Goal: Task Accomplishment & Management: Complete application form

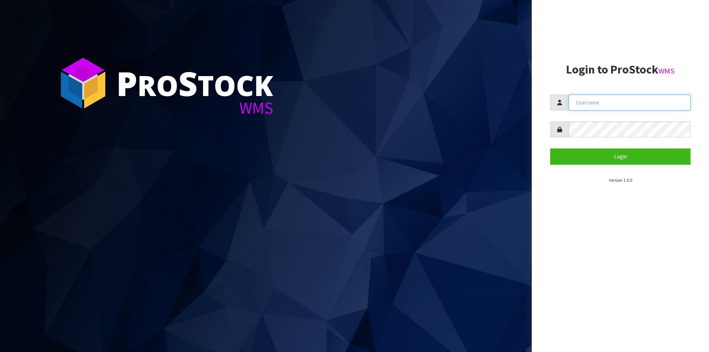
click at [585, 102] on input "text" at bounding box center [630, 103] width 122 height 16
type input "[PERSON_NAME][EMAIL_ADDRESS][DOMAIN_NAME]"
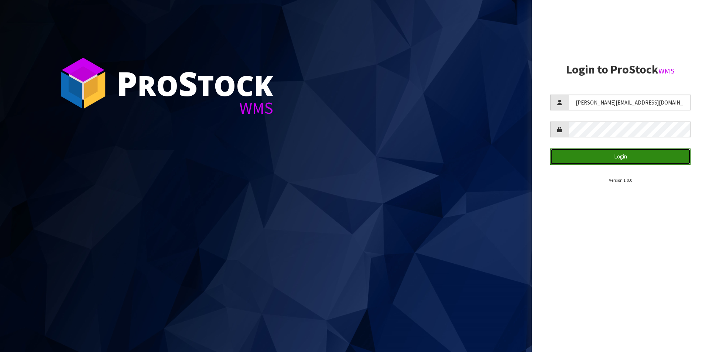
click at [592, 155] on button "Login" at bounding box center [620, 157] width 140 height 16
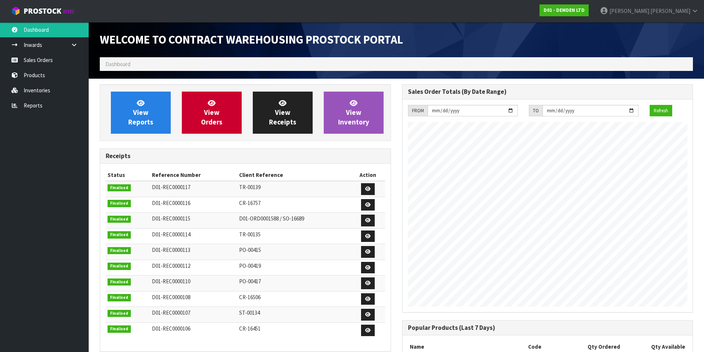
scroll to position [314, 302]
click at [141, 116] on span "View Reports" at bounding box center [140, 113] width 25 height 28
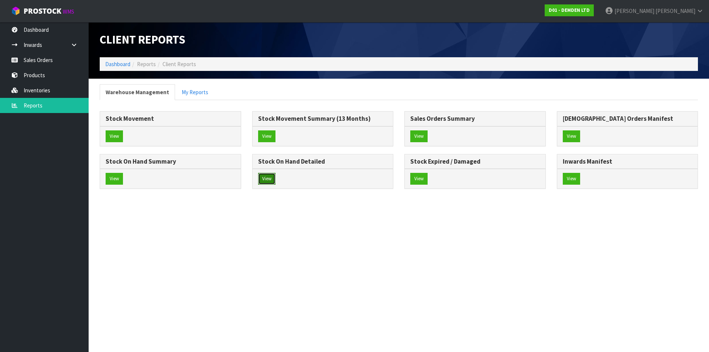
click at [266, 178] on button "View" at bounding box center [266, 179] width 17 height 12
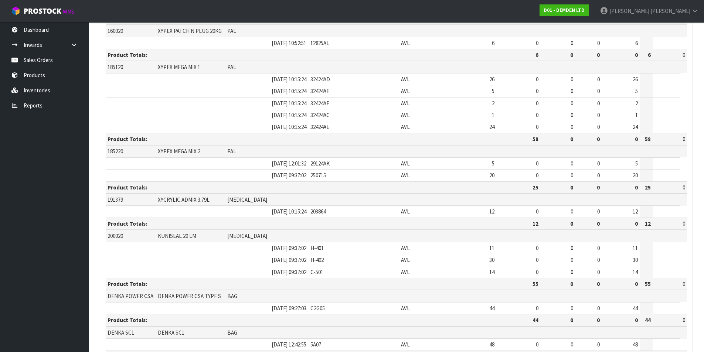
scroll to position [368, 0]
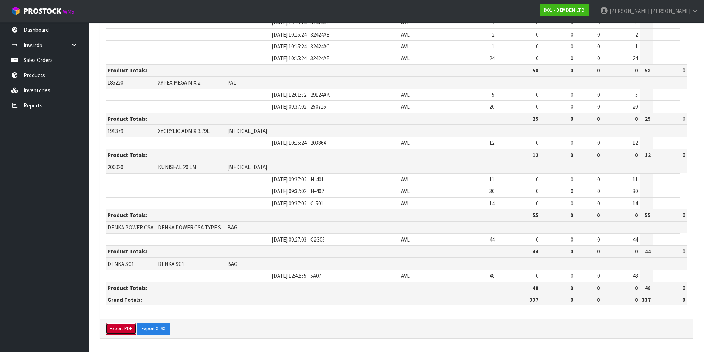
click at [114, 333] on button "Export PDF" at bounding box center [121, 329] width 31 height 12
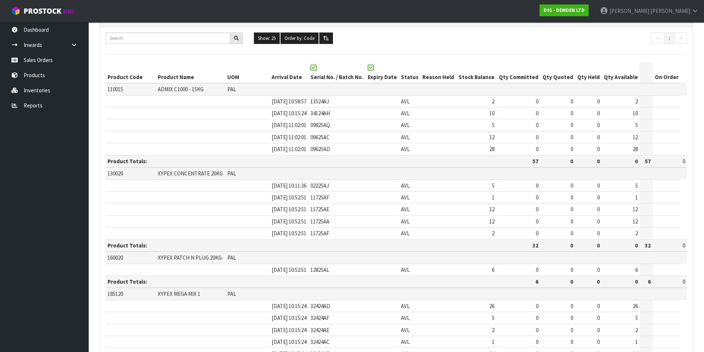
scroll to position [0, 0]
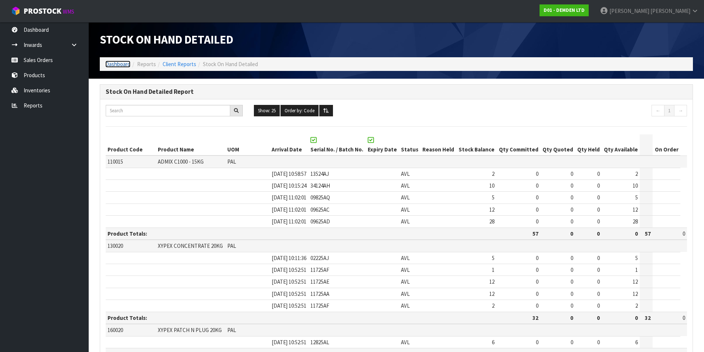
click at [122, 65] on link "Dashboard" at bounding box center [117, 64] width 25 height 7
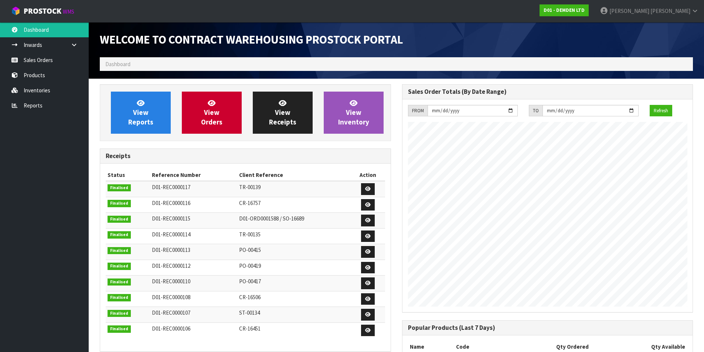
scroll to position [314, 302]
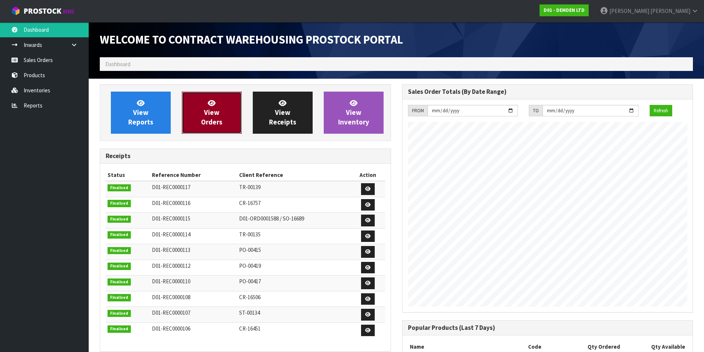
click at [220, 115] on link "View Orders" at bounding box center [212, 113] width 60 height 42
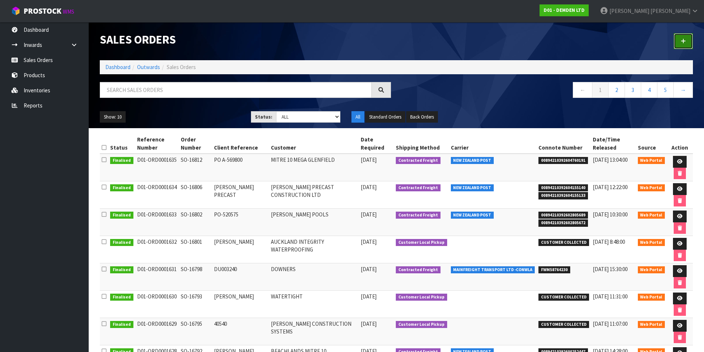
click at [685, 38] on link at bounding box center [683, 41] width 19 height 16
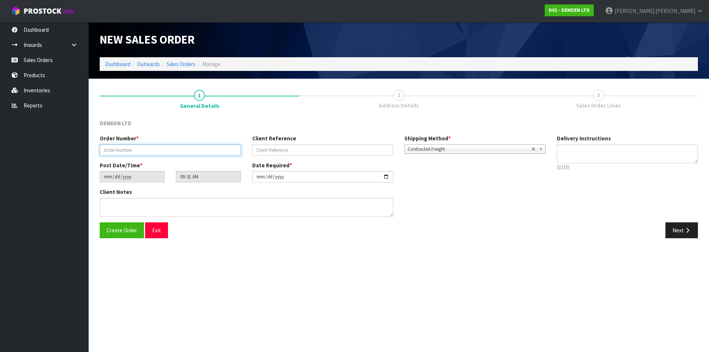
click at [167, 151] on input "text" at bounding box center [171, 149] width 142 height 11
type input "SO-16818"
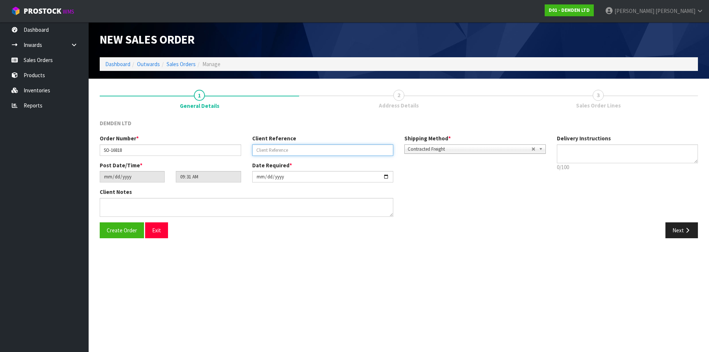
paste input "PO 20050"
type input "PO 20050"
click at [683, 233] on button "Next" at bounding box center [682, 230] width 33 height 16
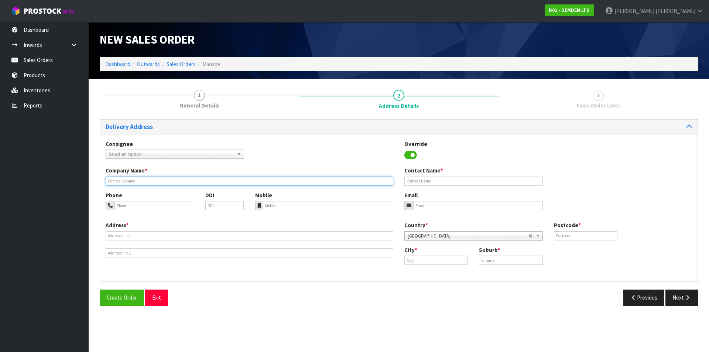
click at [130, 185] on input "text" at bounding box center [250, 181] width 288 height 9
type input "PIPELINE & CIVIL"
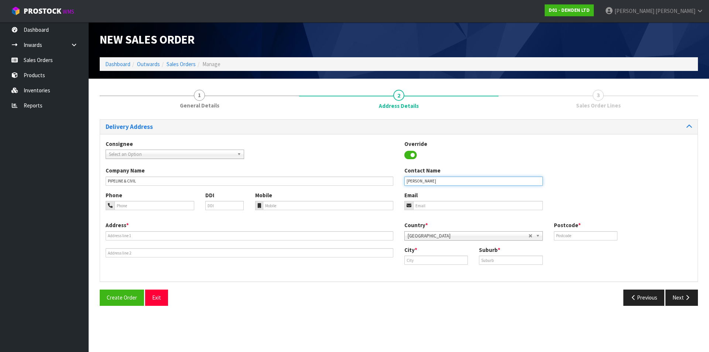
type input "[PERSON_NAME]"
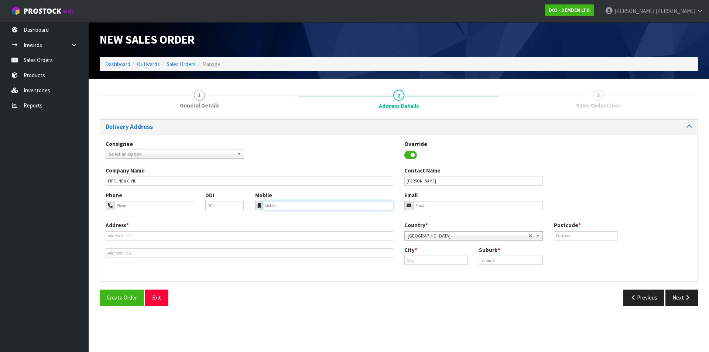
click at [278, 204] on input "tel" at bounding box center [328, 205] width 131 height 9
paste input "021 169 2840"
type input "021 169 2840"
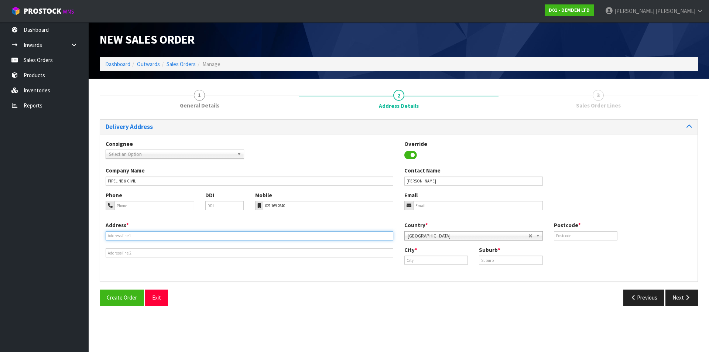
click at [129, 232] on input "text" at bounding box center [250, 235] width 288 height 9
type input "[STREET_ADDRESS]"
type input "0612"
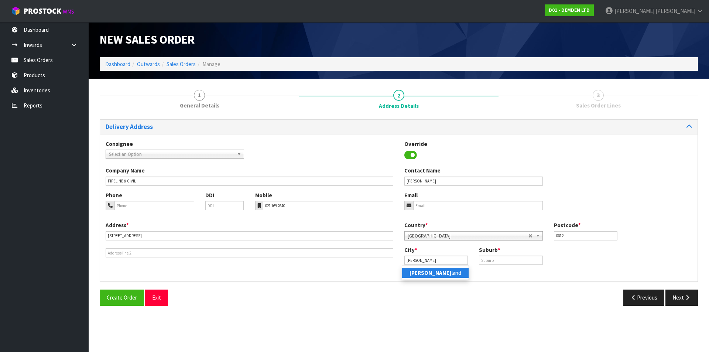
click at [436, 273] on link "[PERSON_NAME] land" at bounding box center [435, 273] width 67 height 10
type input "[GEOGRAPHIC_DATA]"
click at [497, 258] on input "text" at bounding box center [511, 260] width 64 height 9
type input "RANUI"
click at [686, 303] on button "Next" at bounding box center [682, 298] width 33 height 16
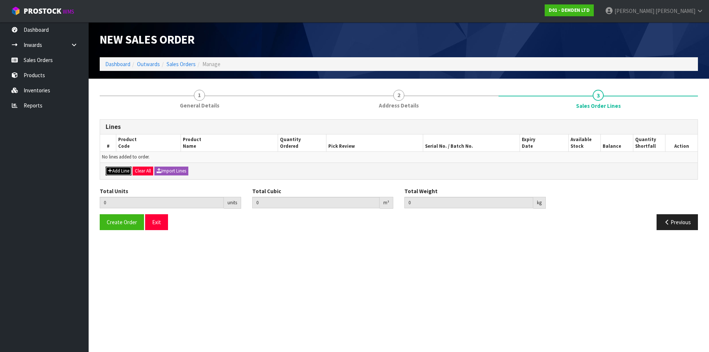
click at [115, 169] on button "Add Line" at bounding box center [119, 171] width 26 height 9
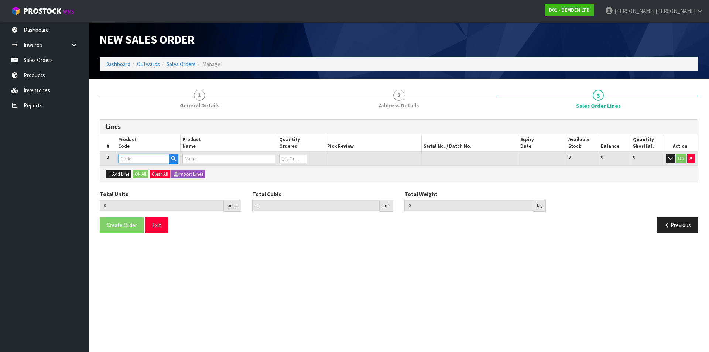
click at [126, 158] on input "text" at bounding box center [143, 158] width 51 height 9
type input "200020"
type input "0.000000"
type input "0.000"
type input "KUNISEAL 20 LM"
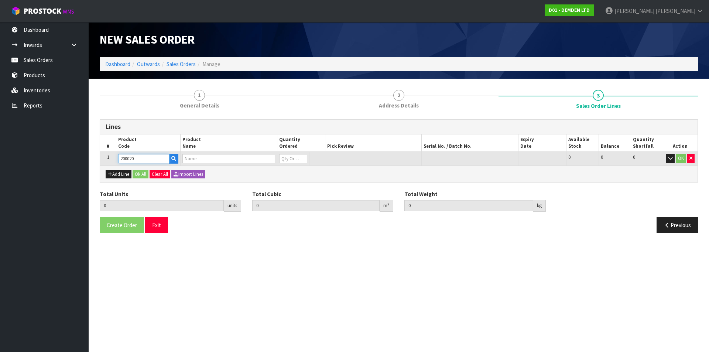
type input "0"
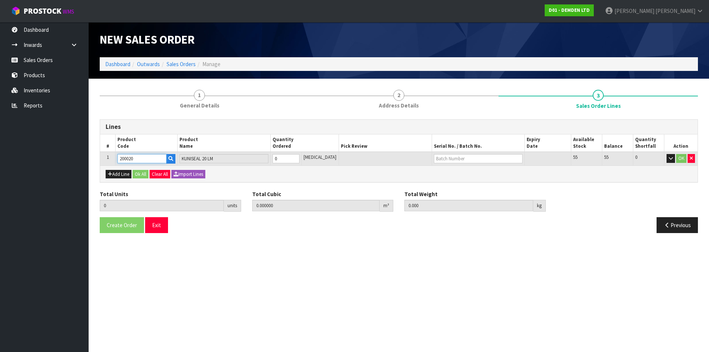
type input "200020"
type input "1"
type input "0.011664"
type input "8.62"
type input "1"
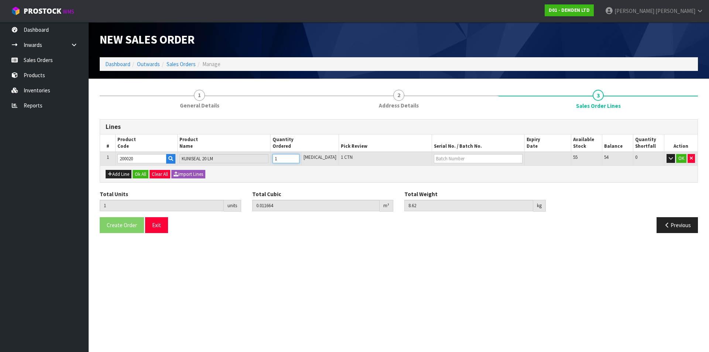
click at [300, 157] on input "1" at bounding box center [286, 158] width 27 height 9
type input "2"
type input "0.023328"
type input "17.24"
type input "2"
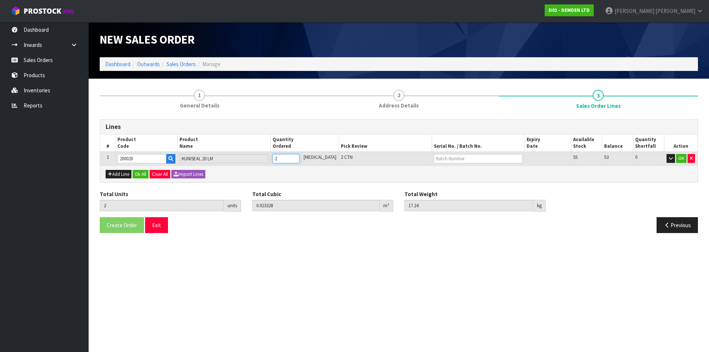
click at [300, 157] on input "2" at bounding box center [286, 158] width 27 height 9
click at [444, 157] on input "text" at bounding box center [478, 158] width 89 height 9
click at [440, 193] on link "C-501" at bounding box center [454, 192] width 58 height 10
type input "C-501"
click at [142, 173] on button "Ok All" at bounding box center [141, 174] width 16 height 9
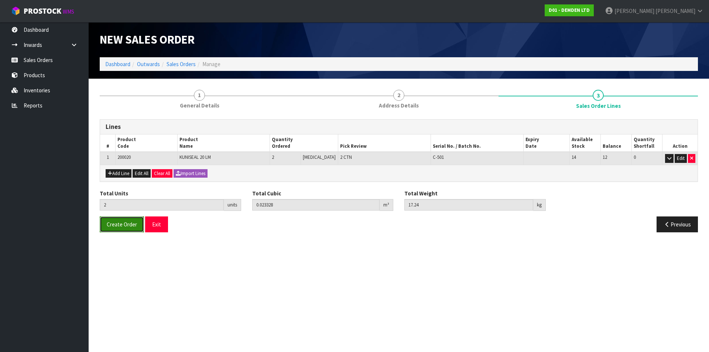
click at [121, 227] on span "Create Order" at bounding box center [122, 224] width 30 height 7
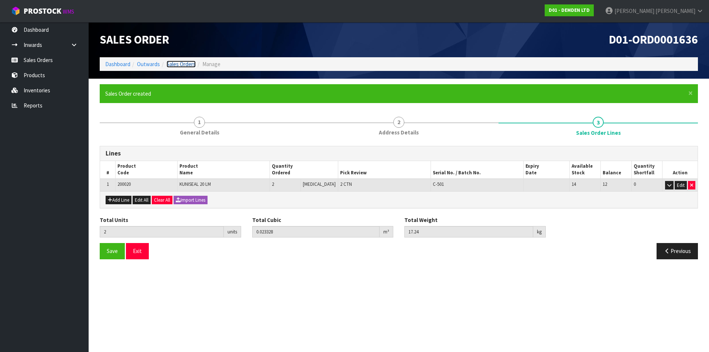
click at [178, 67] on link "Sales Orders" at bounding box center [181, 64] width 29 height 7
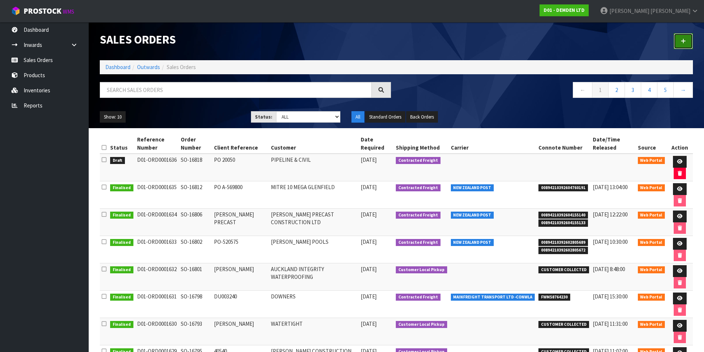
click at [686, 41] on link at bounding box center [683, 41] width 19 height 16
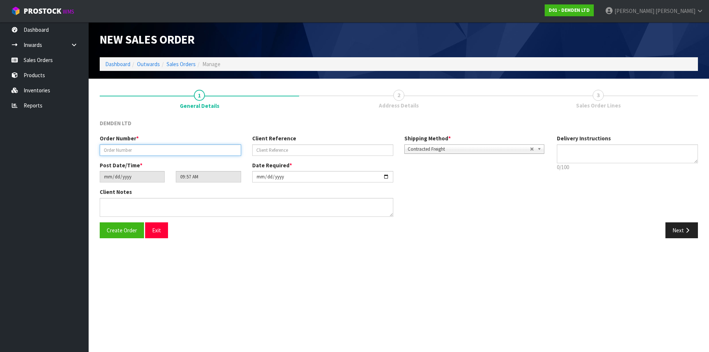
click at [146, 152] on input "text" at bounding box center [171, 149] width 142 height 11
type input "SO-16819"
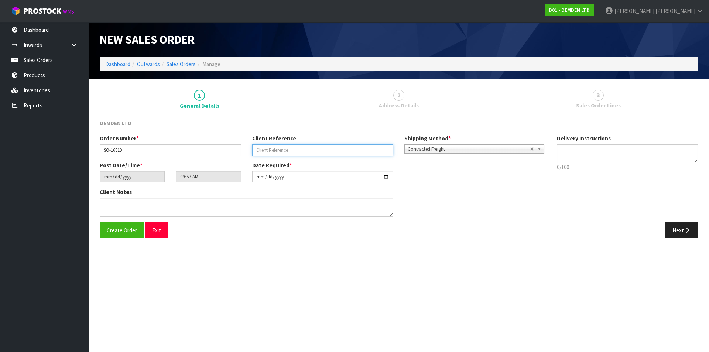
click at [311, 150] on input "text" at bounding box center [323, 149] width 142 height 11
type input "P41975"
click at [682, 231] on button "Next" at bounding box center [682, 230] width 33 height 16
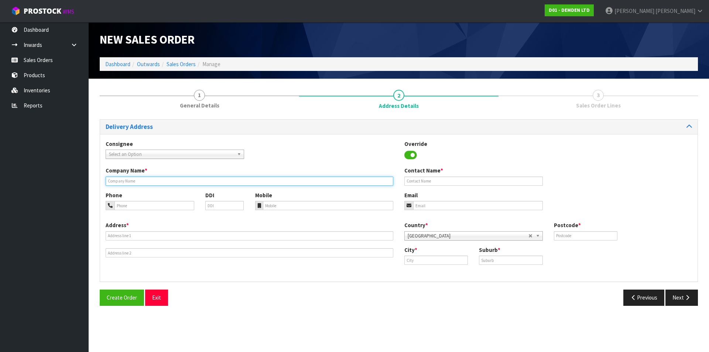
click at [134, 178] on input "text" at bounding box center [250, 181] width 288 height 9
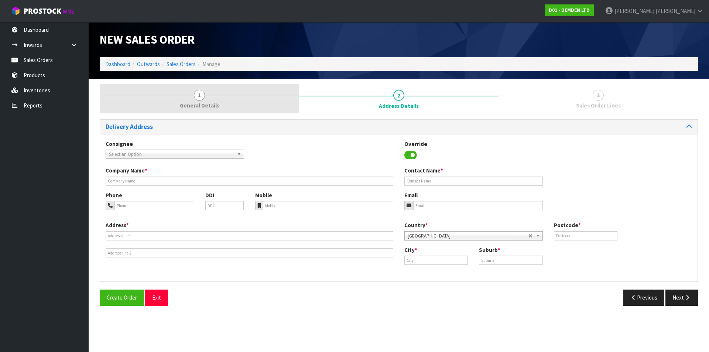
click at [200, 100] on span "1" at bounding box center [199, 95] width 11 height 11
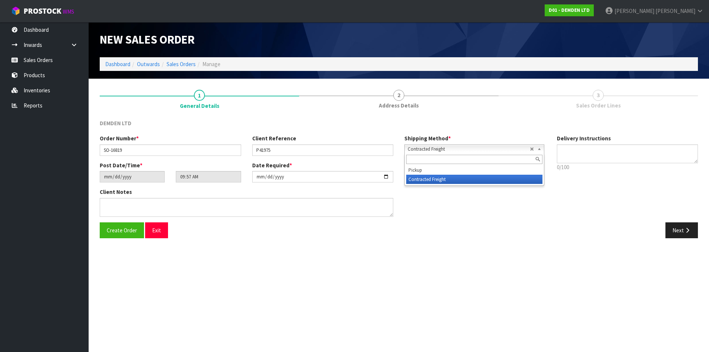
click at [542, 151] on b at bounding box center [541, 149] width 7 height 8
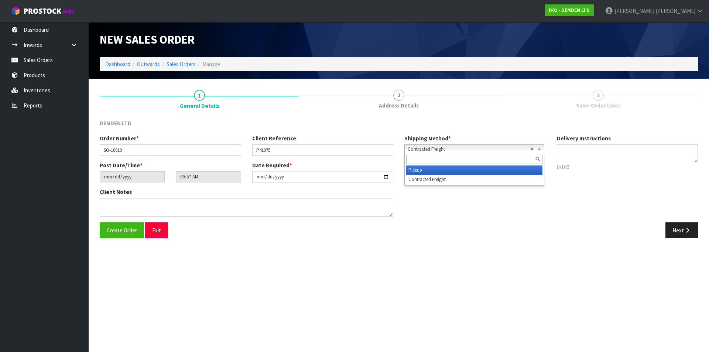
click at [484, 169] on li "Pickup" at bounding box center [474, 170] width 136 height 9
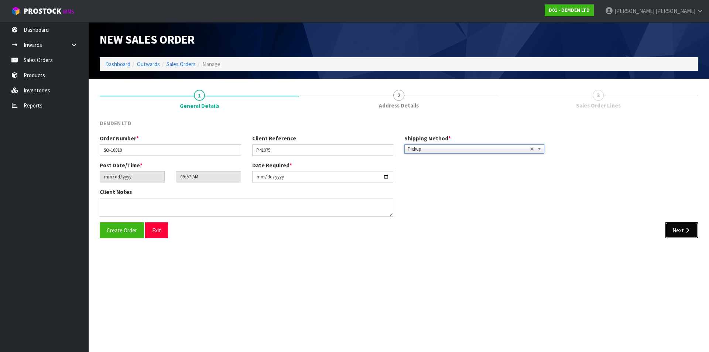
click at [673, 229] on button "Next" at bounding box center [682, 230] width 33 height 16
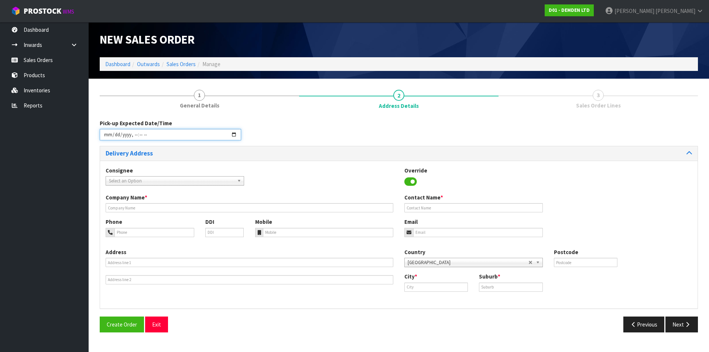
click at [234, 134] on input "datetime-local" at bounding box center [171, 134] width 142 height 11
type input "[DATE]T14:00"
click at [318, 171] on div "Consignee 000001.BAY MECHANICS - BAY MECHANICS 000001A - BRAKE & TRANSMISSION N…" at bounding box center [399, 180] width 598 height 27
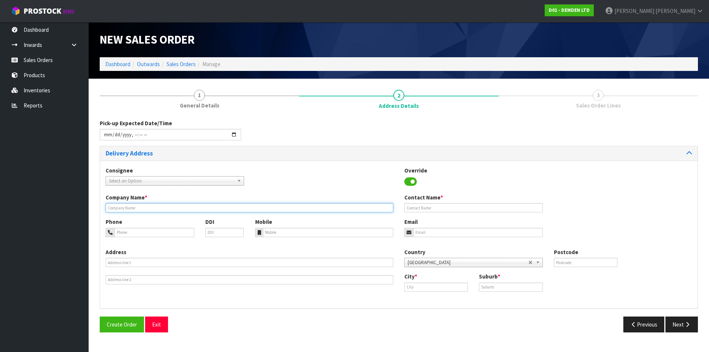
click at [144, 206] on input "text" at bounding box center [250, 207] width 288 height 9
type input "[PERSON_NAME] PAPAKURA"
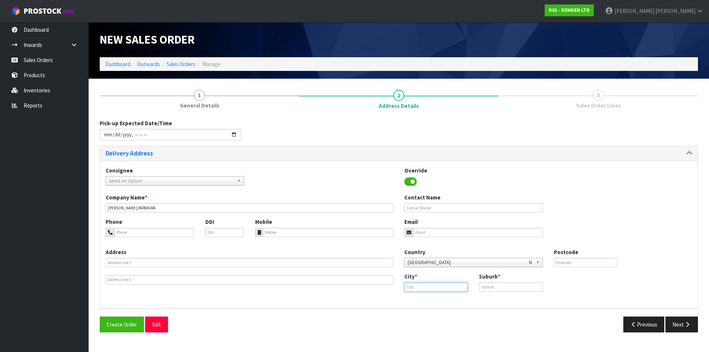
click at [427, 288] on input "text" at bounding box center [437, 287] width 64 height 9
click at [422, 299] on strong "[GEOGRAPHIC_DATA]" at bounding box center [439, 299] width 54 height 7
type input "[GEOGRAPHIC_DATA]"
click at [494, 289] on input "text" at bounding box center [511, 287] width 64 height 9
type input "EAST TAMAKI"
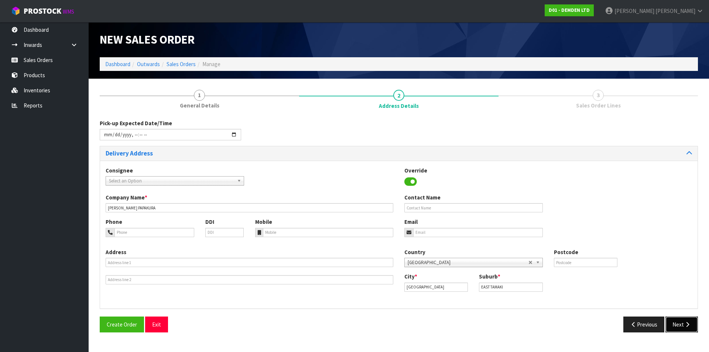
click at [678, 321] on button "Next" at bounding box center [682, 325] width 33 height 16
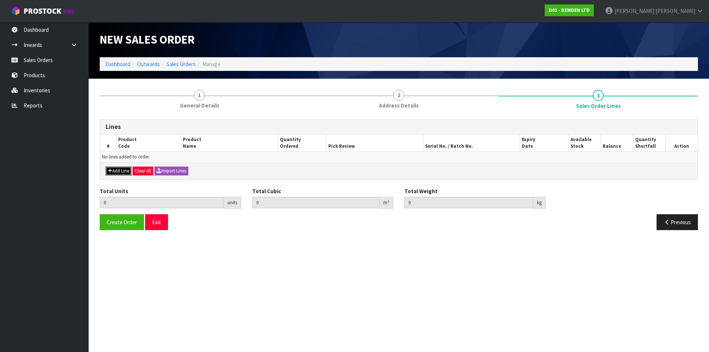
click at [119, 170] on button "Add Line" at bounding box center [119, 171] width 26 height 9
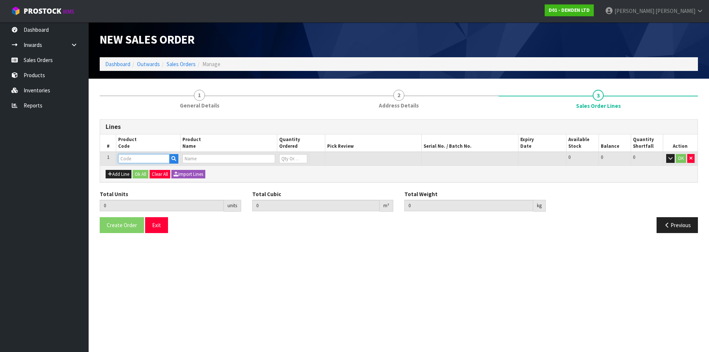
click at [131, 158] on input "text" at bounding box center [143, 158] width 51 height 9
type input "110015"
type input "0.000000"
type input "0.000"
type input "ADMIX C1000 - 15KG"
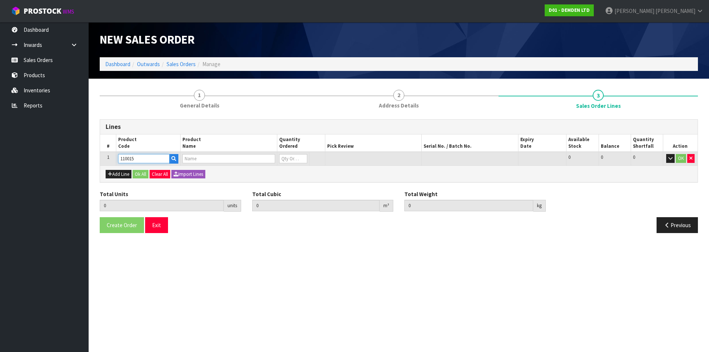
type input "0"
type input "110015"
click at [442, 157] on input "text" at bounding box center [470, 158] width 92 height 9
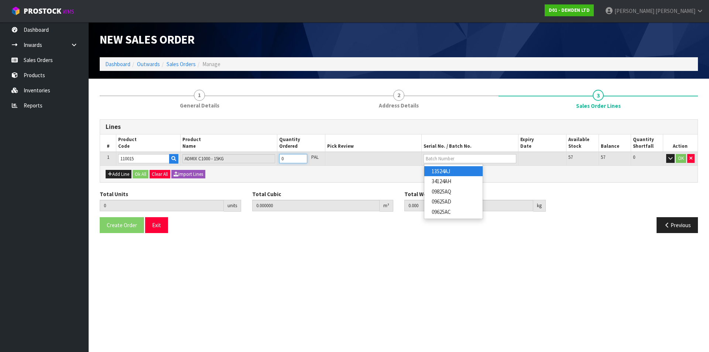
type input "1"
type input "0.0288"
type input "15.3"
type input "1"
click at [303, 156] on input "1" at bounding box center [293, 158] width 28 height 9
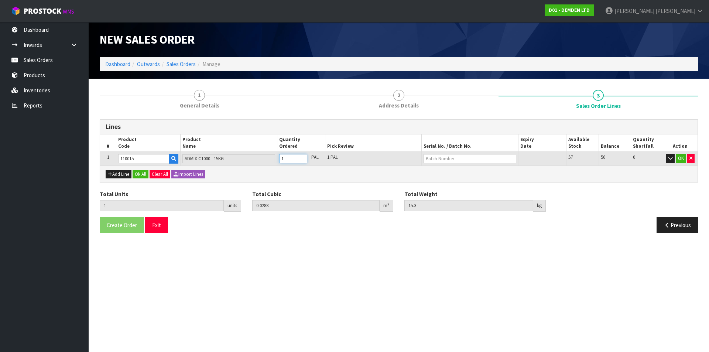
type input "2"
type input "0.0576"
type input "30.6"
type input "2"
click at [303, 156] on input "2" at bounding box center [293, 158] width 28 height 9
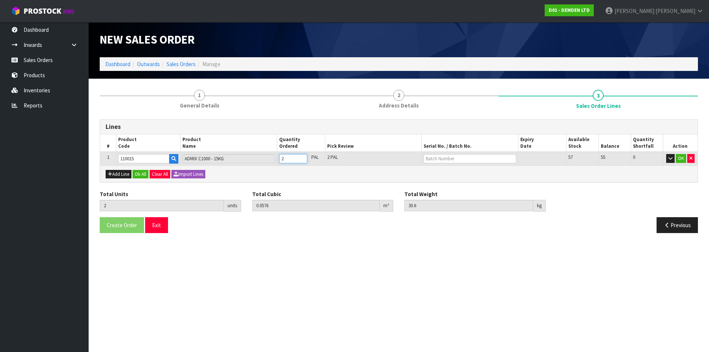
type input "3"
type input "0.0864"
type input "45.9"
type input "3"
click at [303, 156] on input "3" at bounding box center [293, 158] width 28 height 9
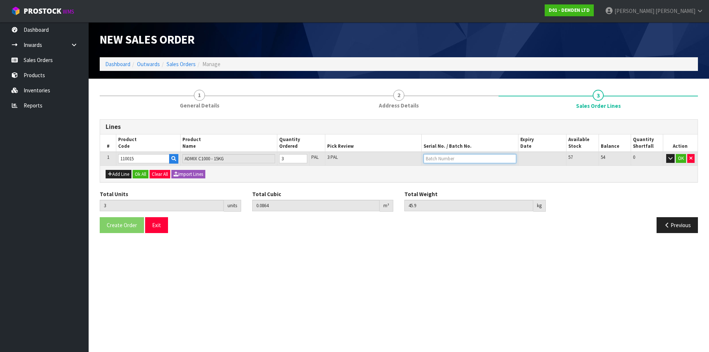
click at [438, 157] on input "text" at bounding box center [470, 158] width 92 height 9
click at [447, 212] on link "09625AC" at bounding box center [454, 212] width 58 height 10
type input "09625AC"
click at [124, 175] on button "Add Line" at bounding box center [119, 174] width 26 height 9
type input "0"
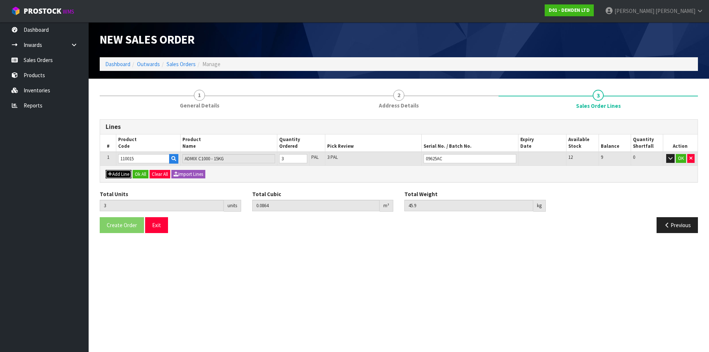
type input "0"
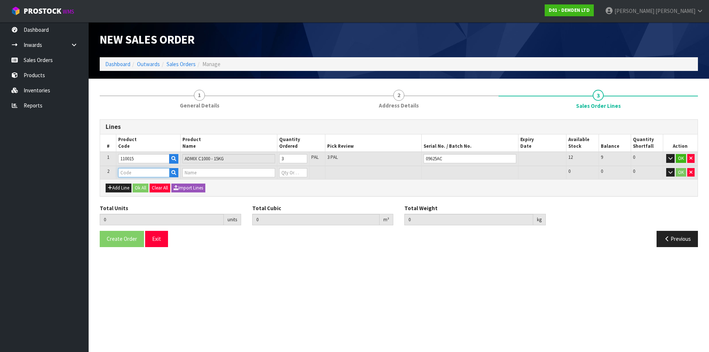
click at [125, 171] on input "text" at bounding box center [143, 172] width 51 height 9
type input "110015"
type input "3"
type input "0.0864"
type input "45.9"
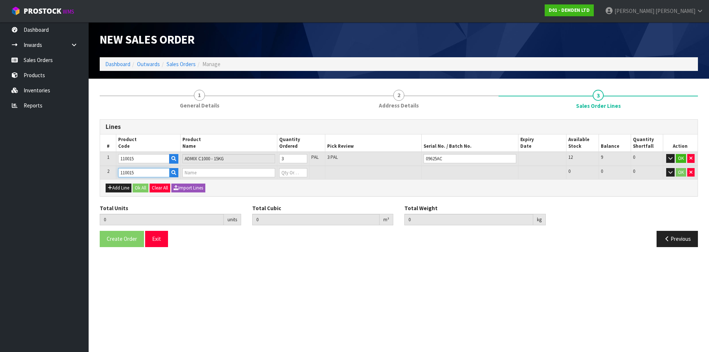
type input "ADMIX C1000 - 15KG"
type input "0"
type input "110015"
type input "4"
type input "0.1152"
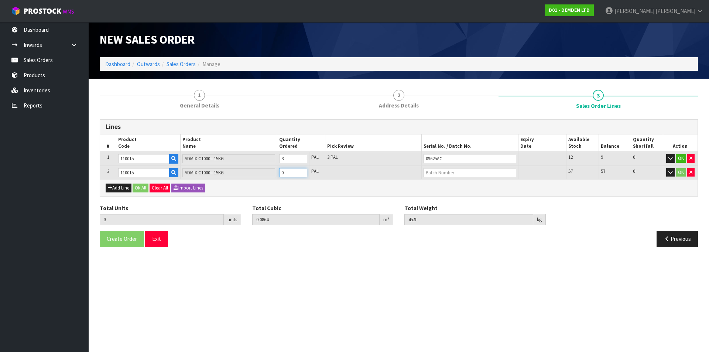
type input "61.2"
type input "1"
click at [303, 172] on input "1" at bounding box center [293, 172] width 28 height 9
type input "5"
type input "0.144"
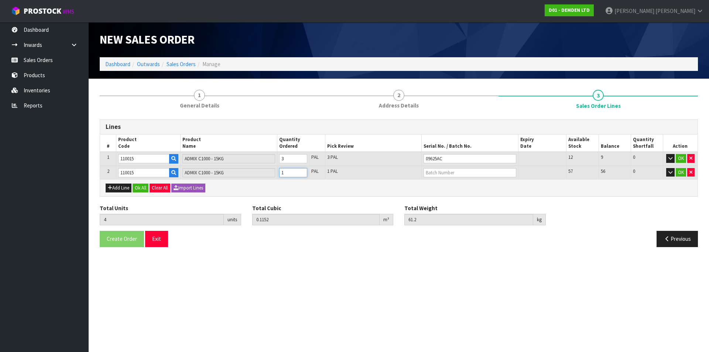
type input "76.5"
type input "2"
click at [303, 172] on input "2" at bounding box center [293, 172] width 28 height 9
click at [458, 174] on input "text" at bounding box center [470, 172] width 92 height 9
click at [447, 187] on link "13524AJ" at bounding box center [454, 185] width 58 height 10
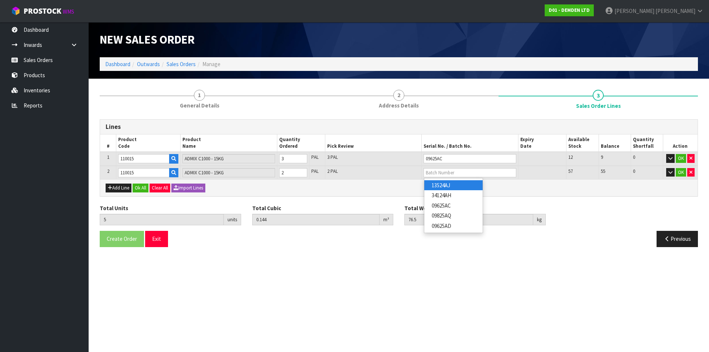
type input "13524AJ"
click at [126, 189] on button "Add Line" at bounding box center [119, 188] width 26 height 9
type input "0"
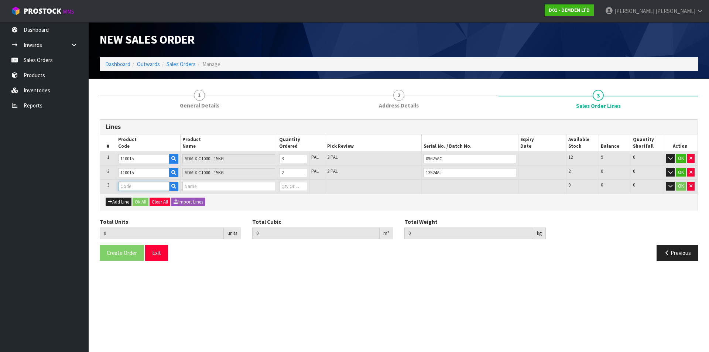
click at [127, 186] on input "text" at bounding box center [143, 186] width 51 height 9
type input "110015"
type input "5"
type input "0.144"
type input "76.5"
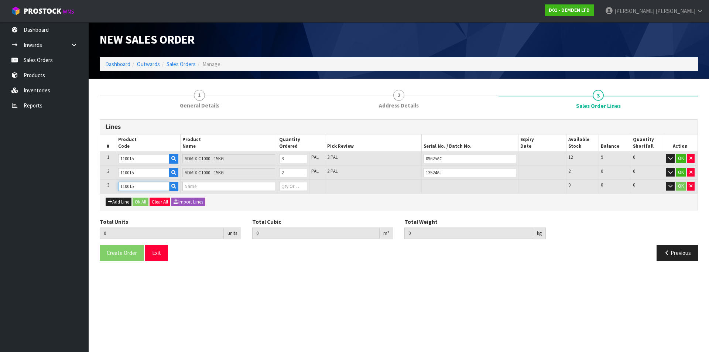
type input "ADMIX C1000 - 15KG"
type input "0"
type input "110015"
click at [281, 185] on input "0" at bounding box center [293, 186] width 28 height 9
type input "15"
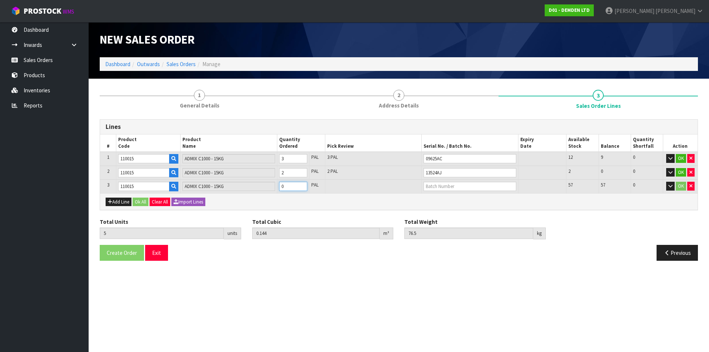
type input "0.432"
type input "229.5"
type input "10"
click at [439, 185] on input "text" at bounding box center [470, 186] width 92 height 9
click at [443, 209] on link "34124AH" at bounding box center [454, 209] width 58 height 10
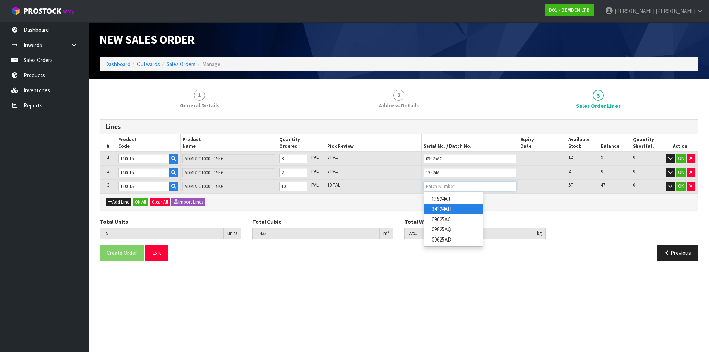
type input "34124AH"
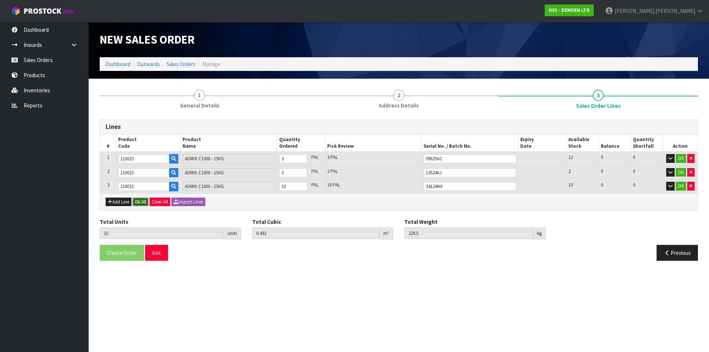
click at [137, 201] on button "Ok All" at bounding box center [141, 202] width 16 height 9
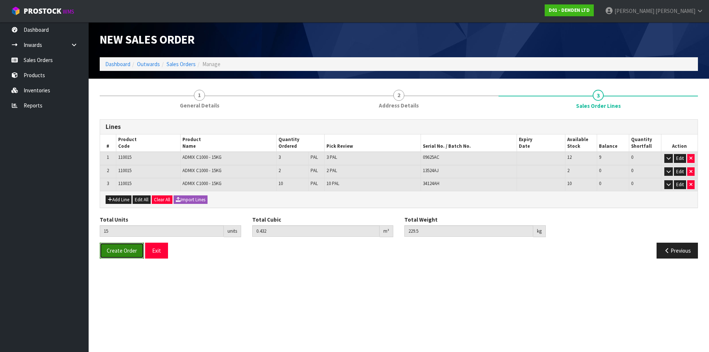
click at [119, 245] on button "Create Order" at bounding box center [122, 251] width 44 height 16
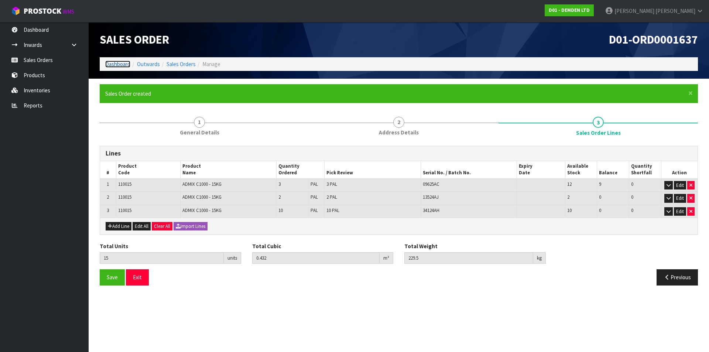
click at [115, 65] on link "Dashboard" at bounding box center [117, 64] width 25 height 7
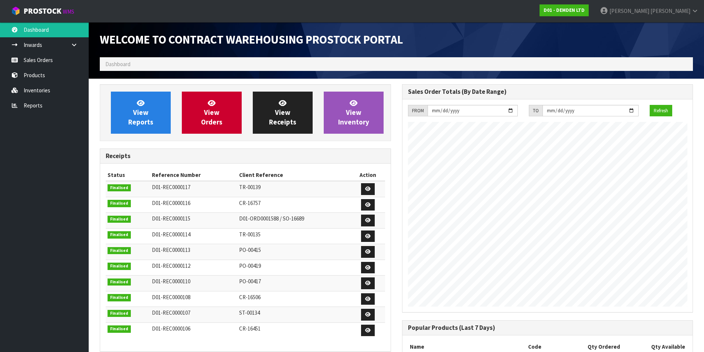
scroll to position [326, 302]
click at [213, 109] on span "View Orders" at bounding box center [211, 113] width 21 height 28
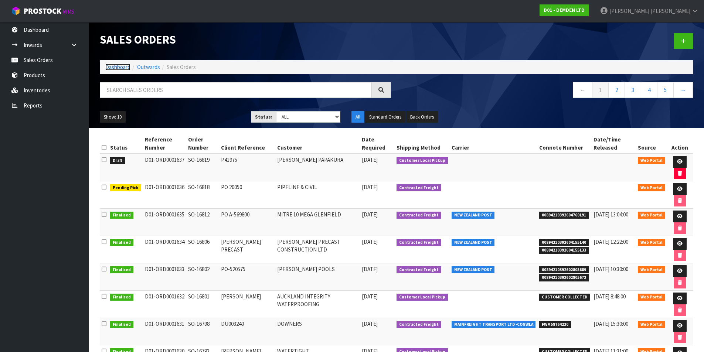
click at [121, 71] on link "Dashboard" at bounding box center [117, 67] width 25 height 7
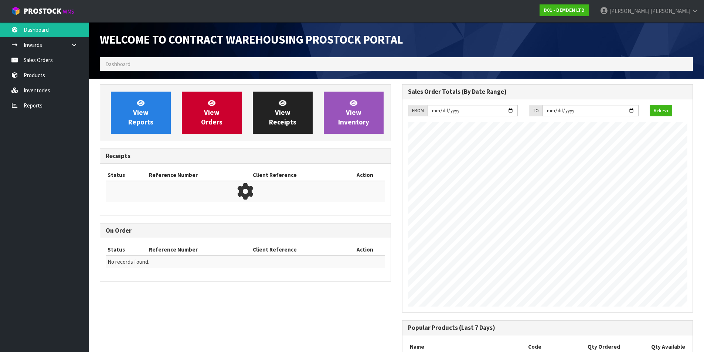
scroll to position [326, 302]
